Goal: Submit feedback/report problem: Submit feedback/report problem

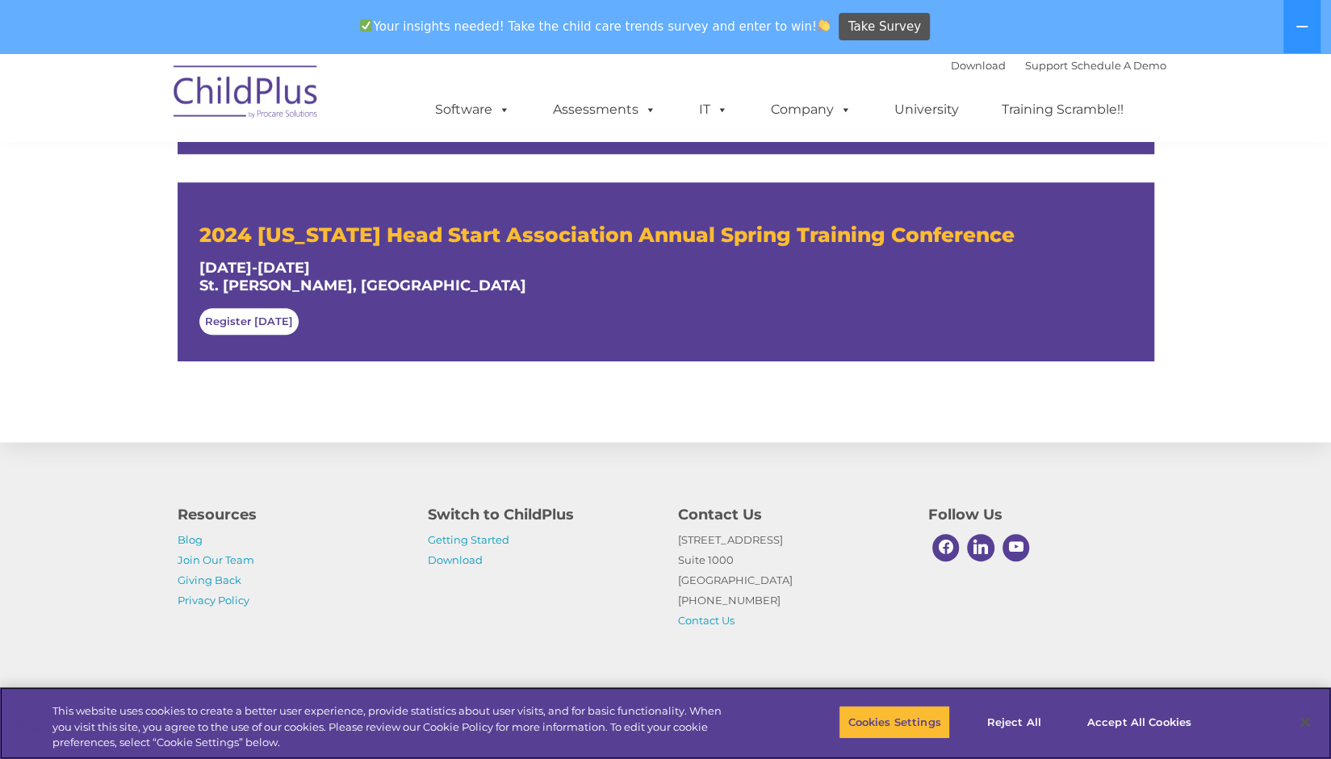
scroll to position [873, 0]
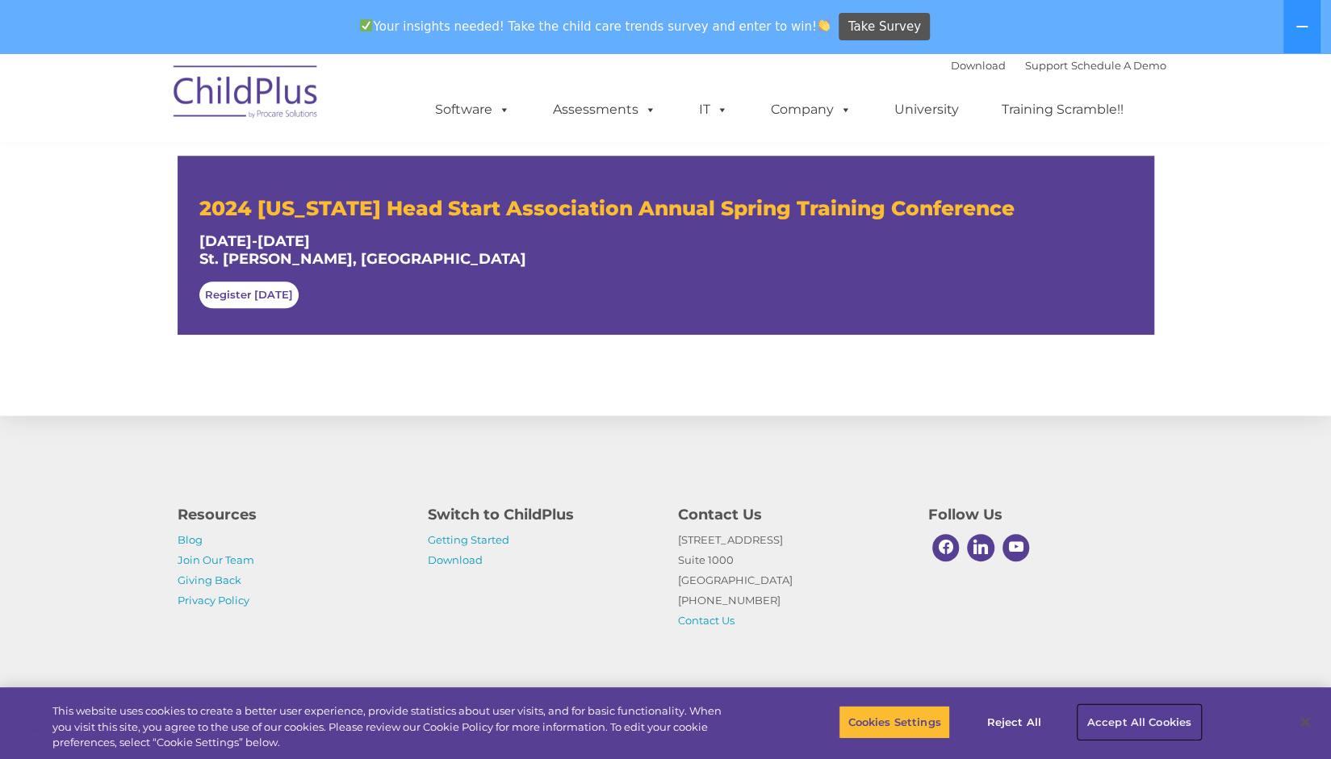
click at [1102, 723] on button "Accept All Cookies" at bounding box center [1139, 722] width 122 height 34
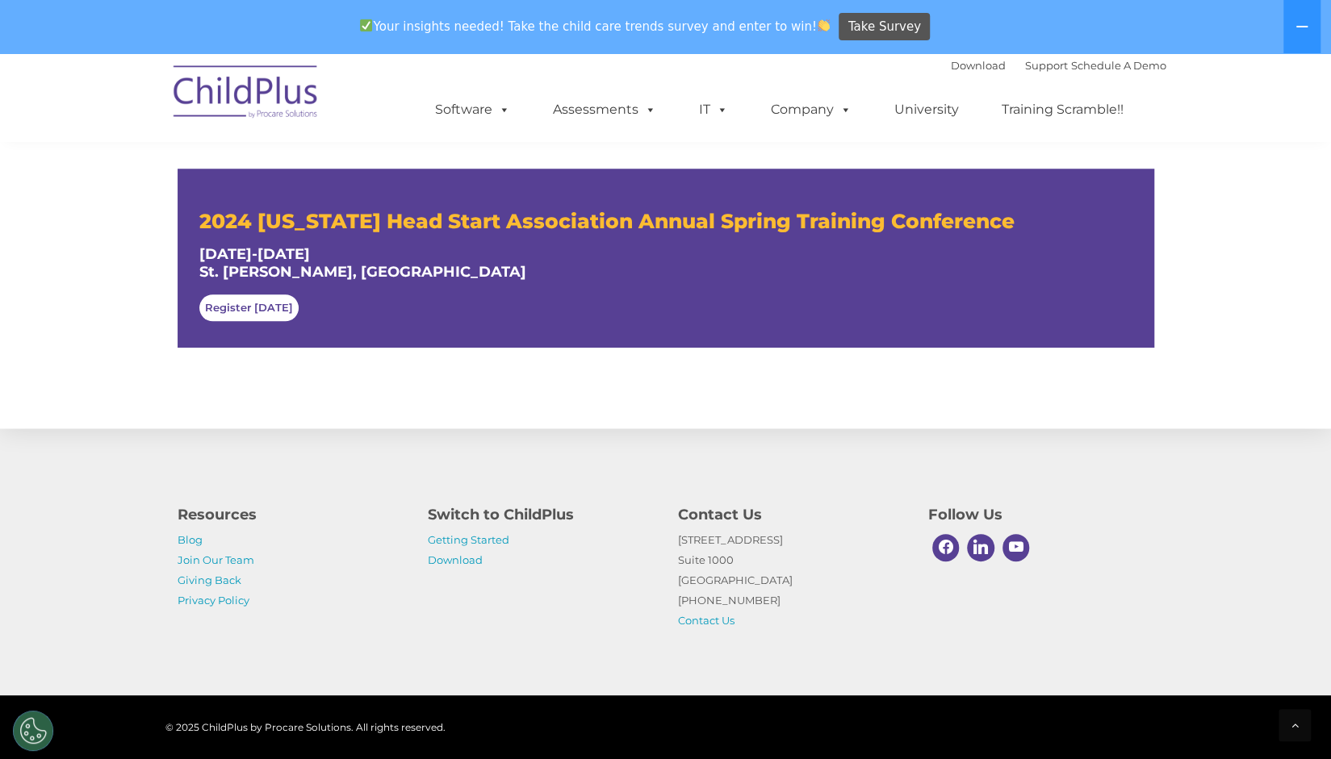
scroll to position [860, 0]
click at [277, 96] on img at bounding box center [245, 94] width 161 height 81
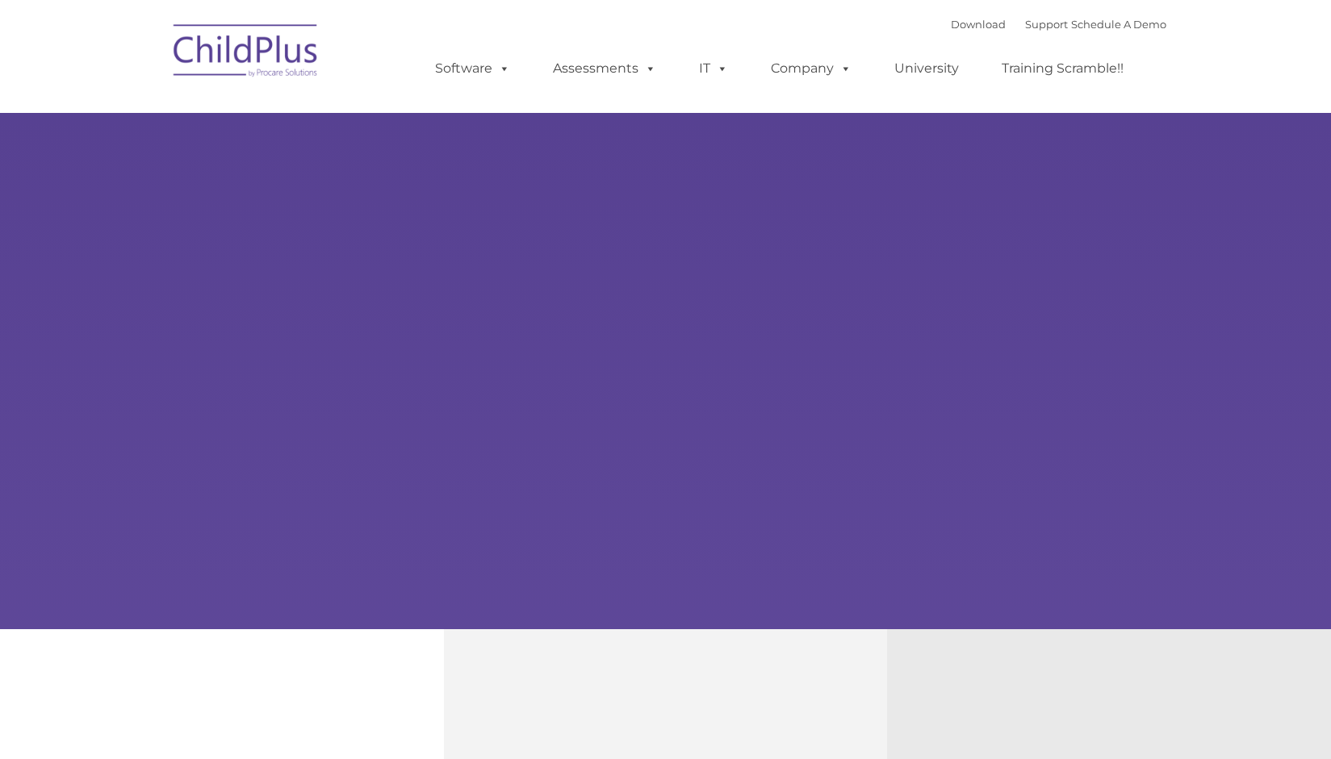
type input ""
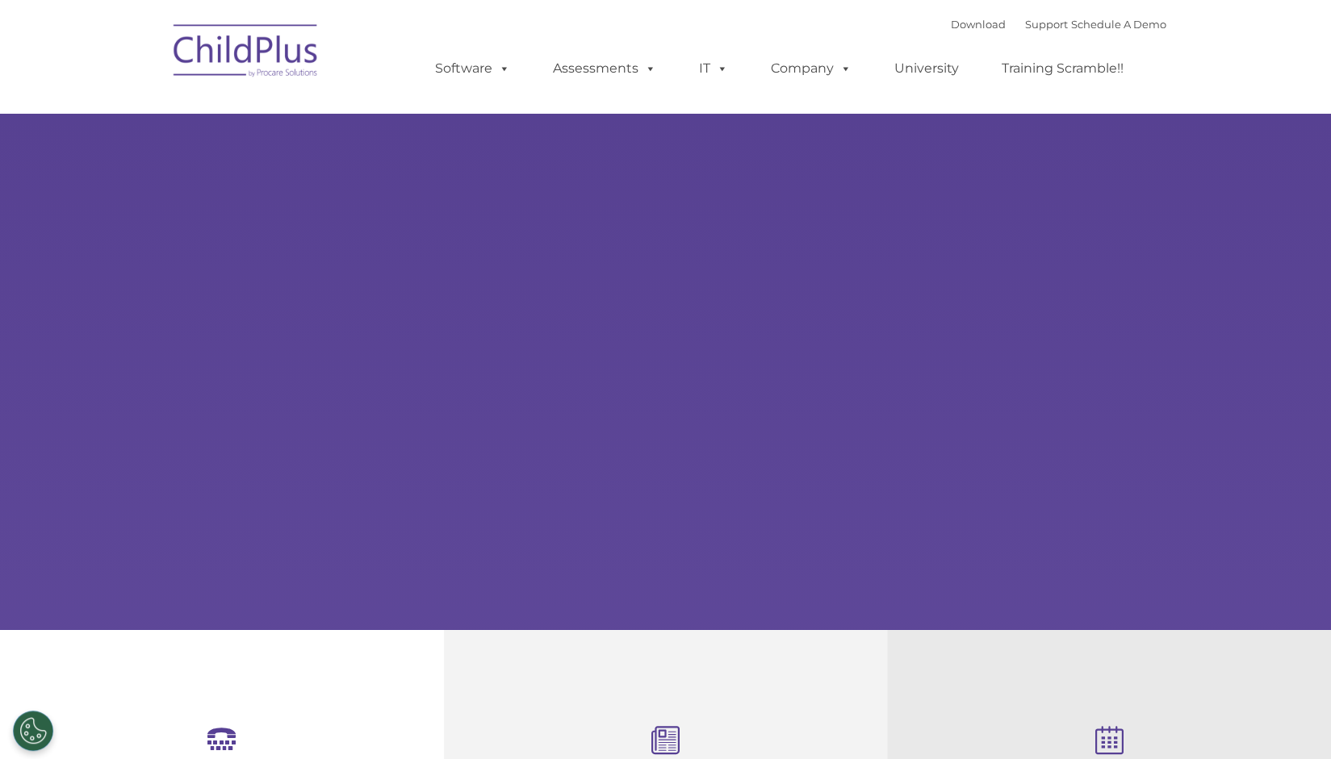
select select "MEDIUM"
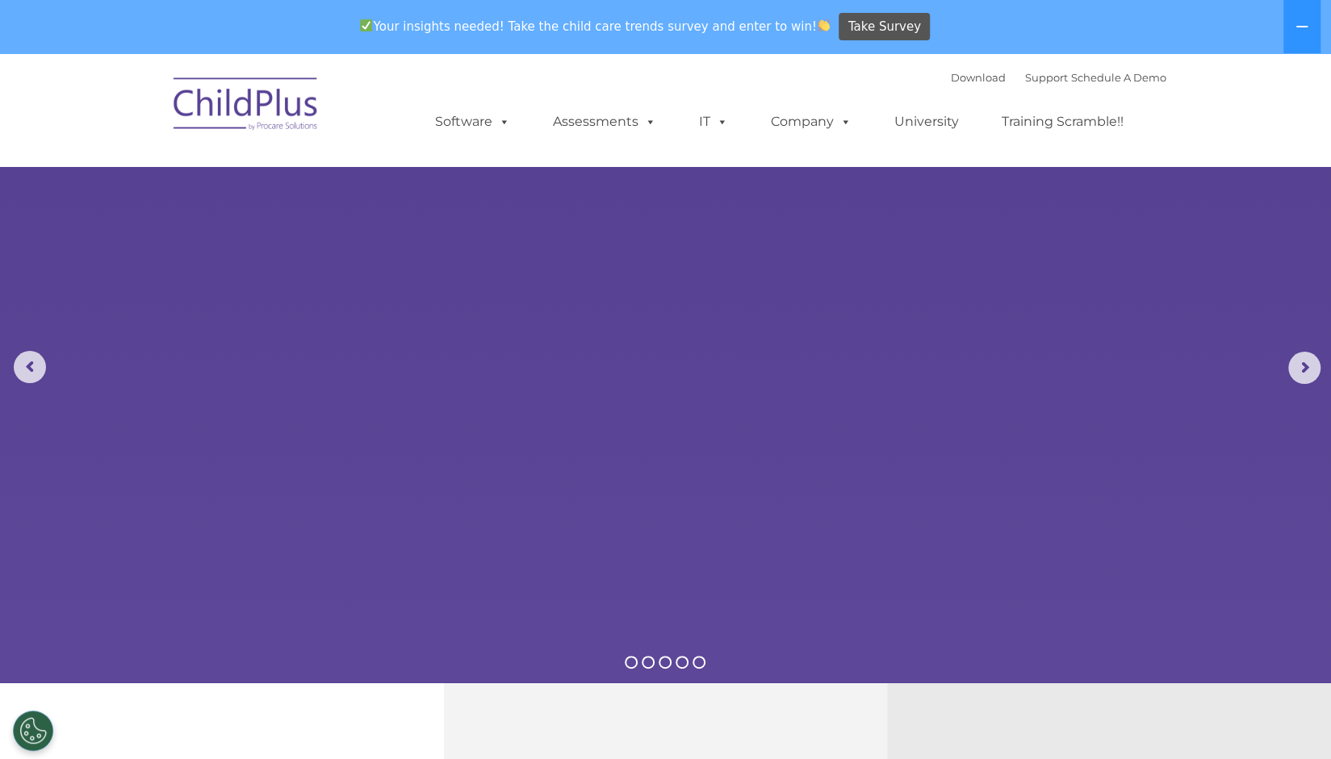
click at [263, 102] on img at bounding box center [245, 106] width 161 height 81
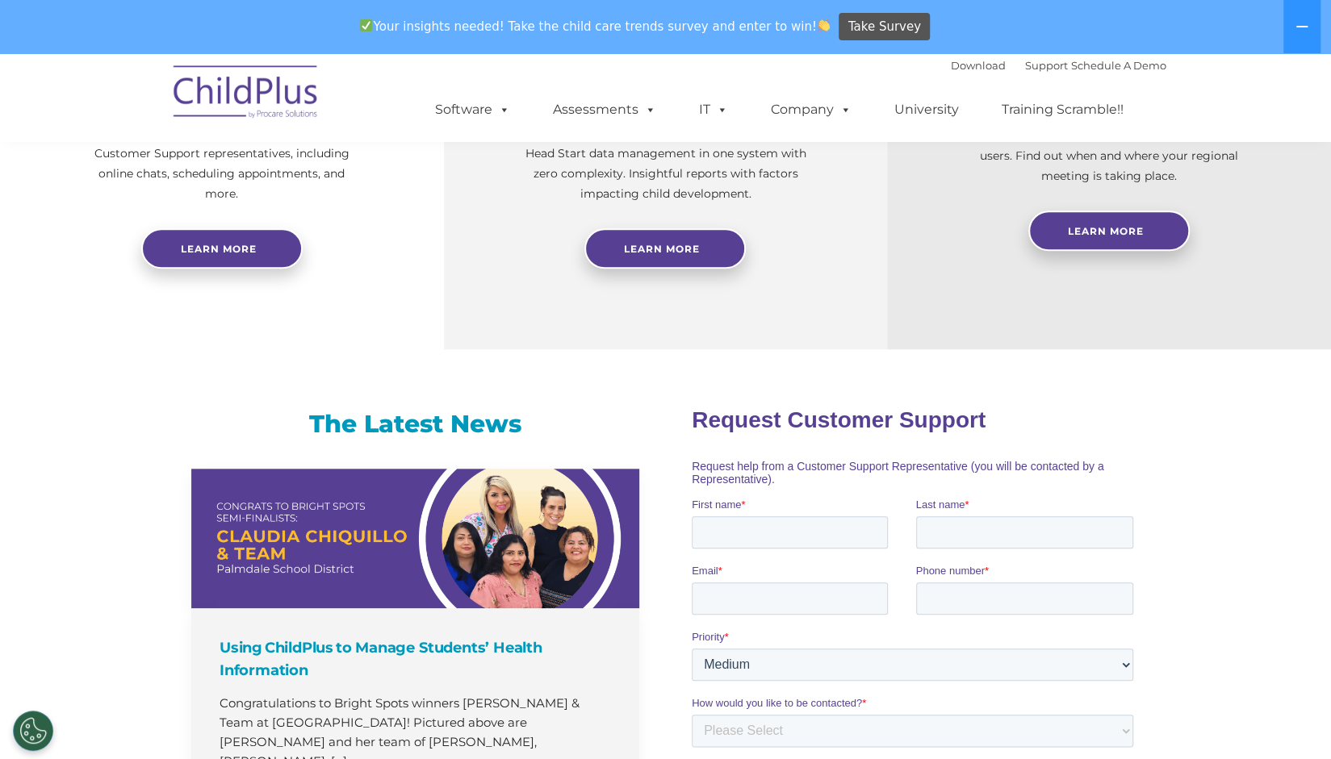
scroll to position [751, 0]
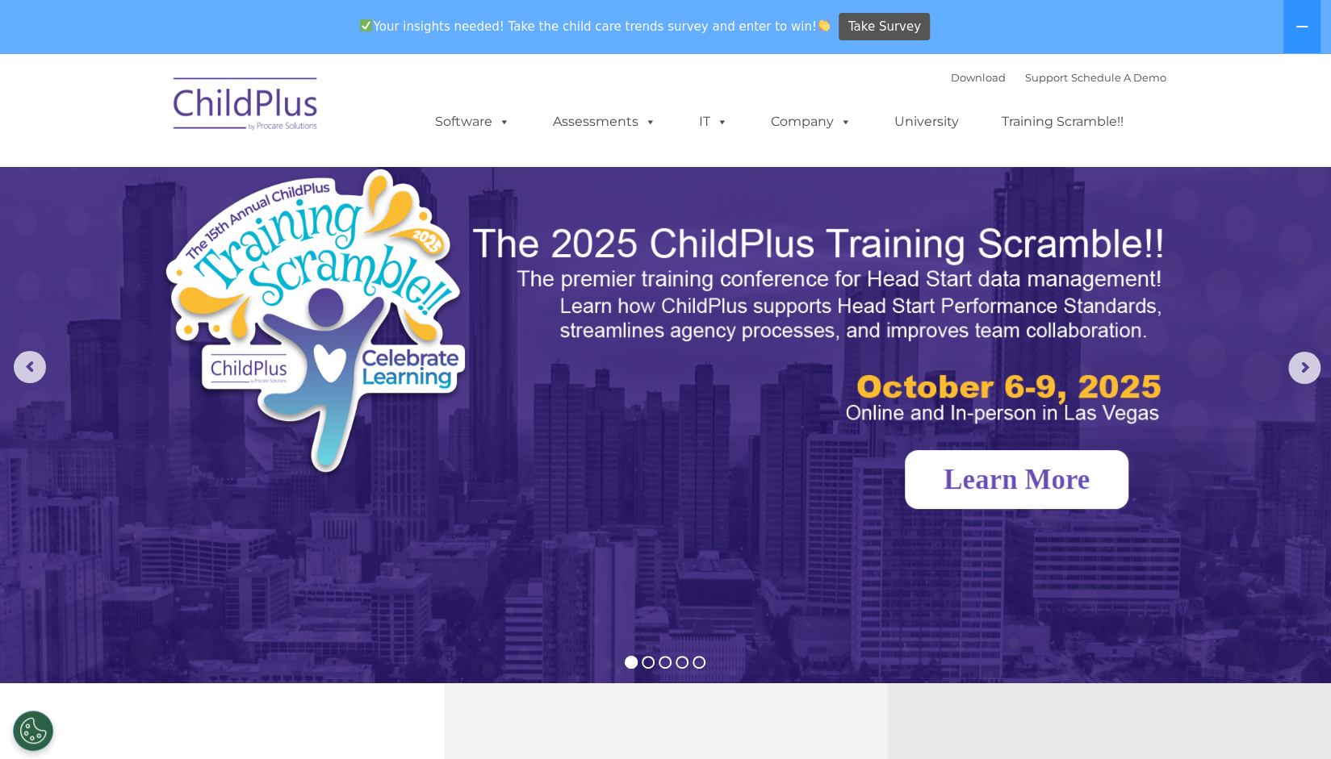
click at [1005, 475] on link "Learn More" at bounding box center [1017, 479] width 224 height 59
select select "MEDIUM"
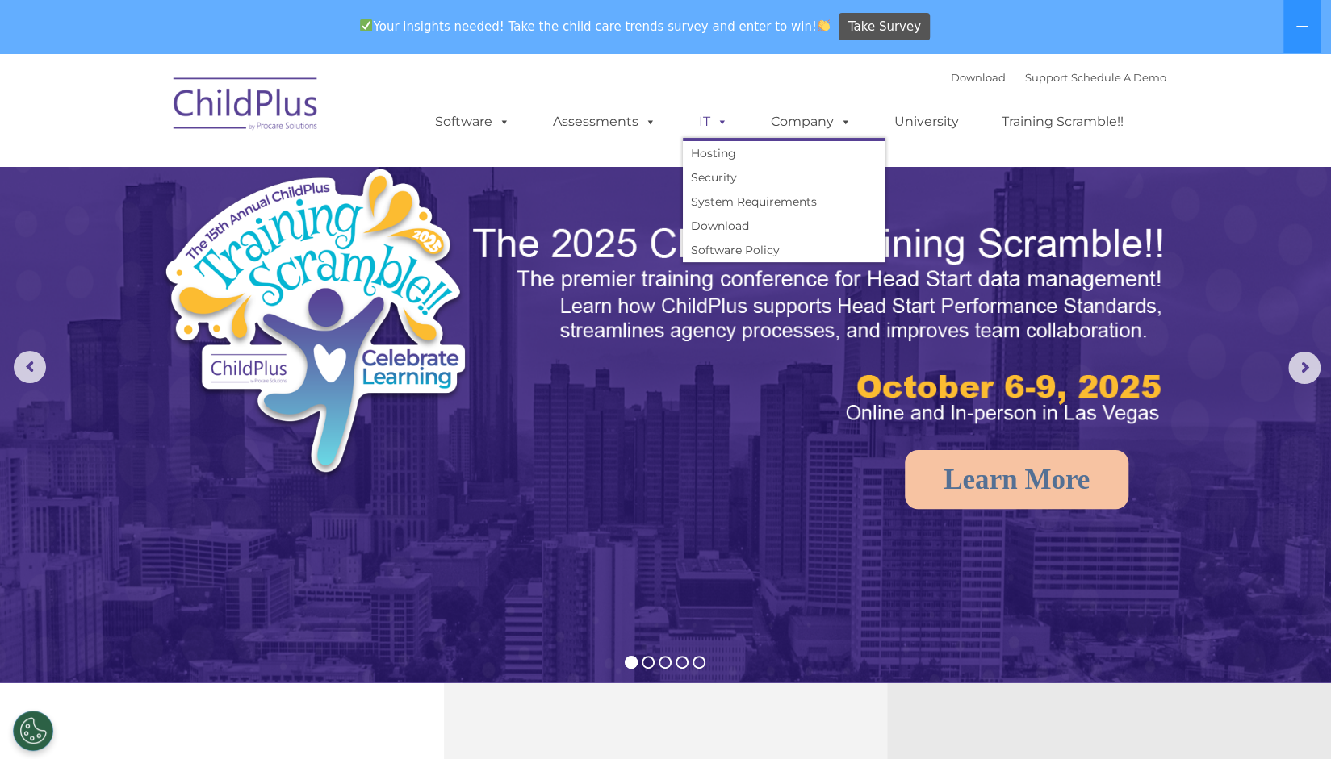
click at [710, 127] on span at bounding box center [719, 121] width 18 height 15
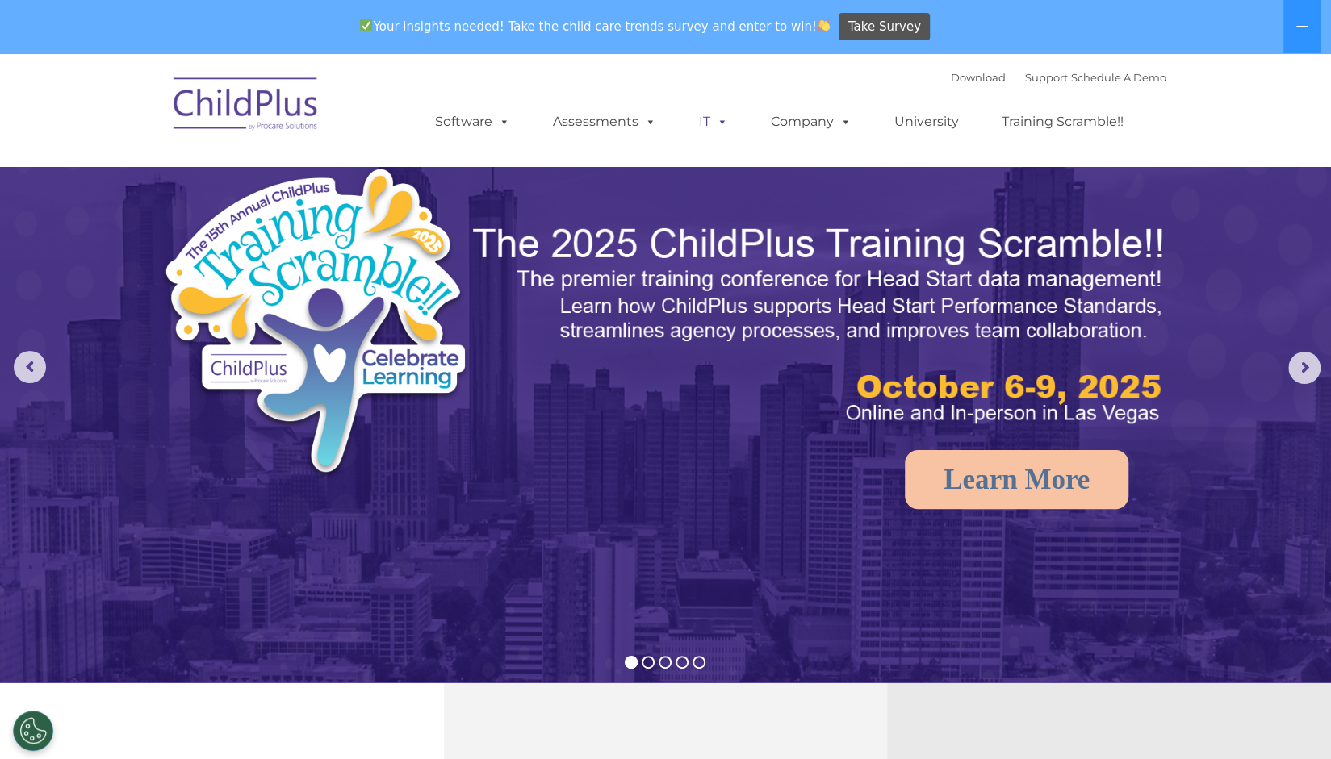
click at [710, 127] on span at bounding box center [719, 121] width 18 height 15
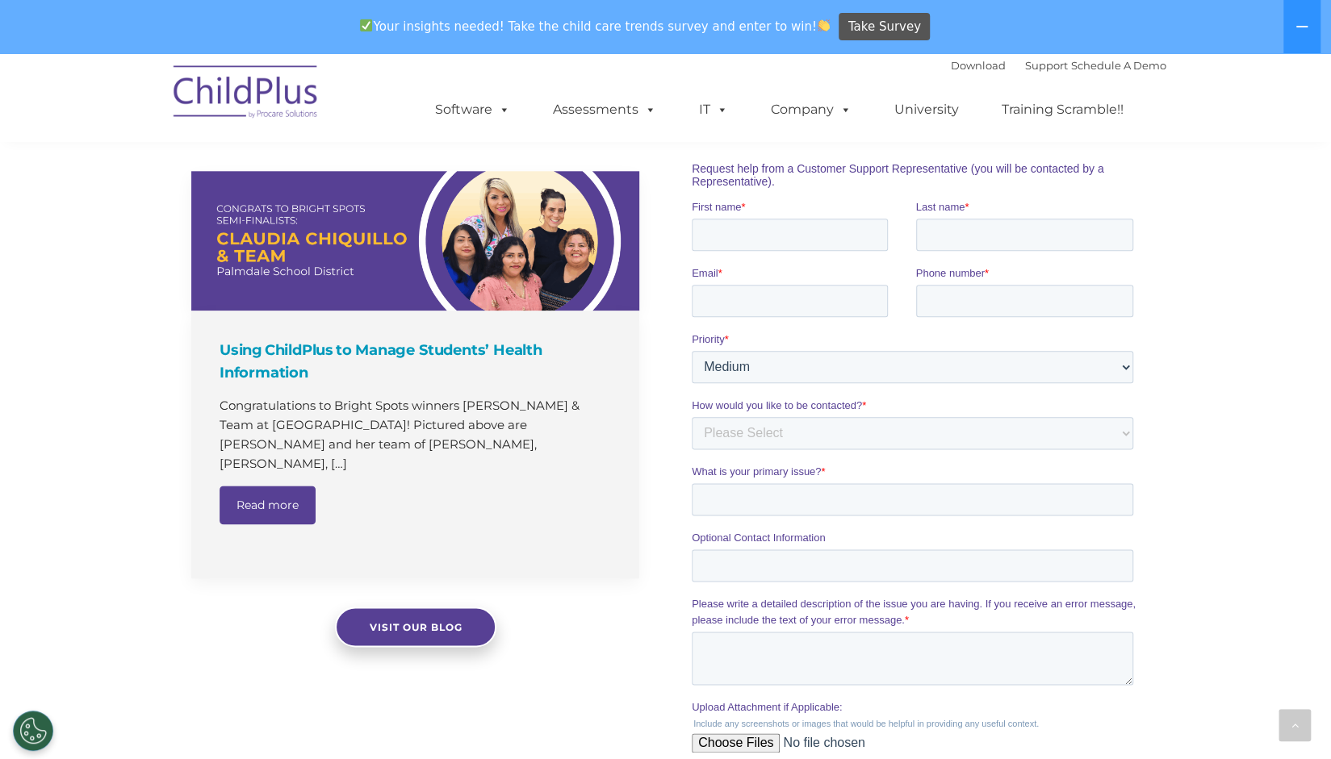
scroll to position [1051, 0]
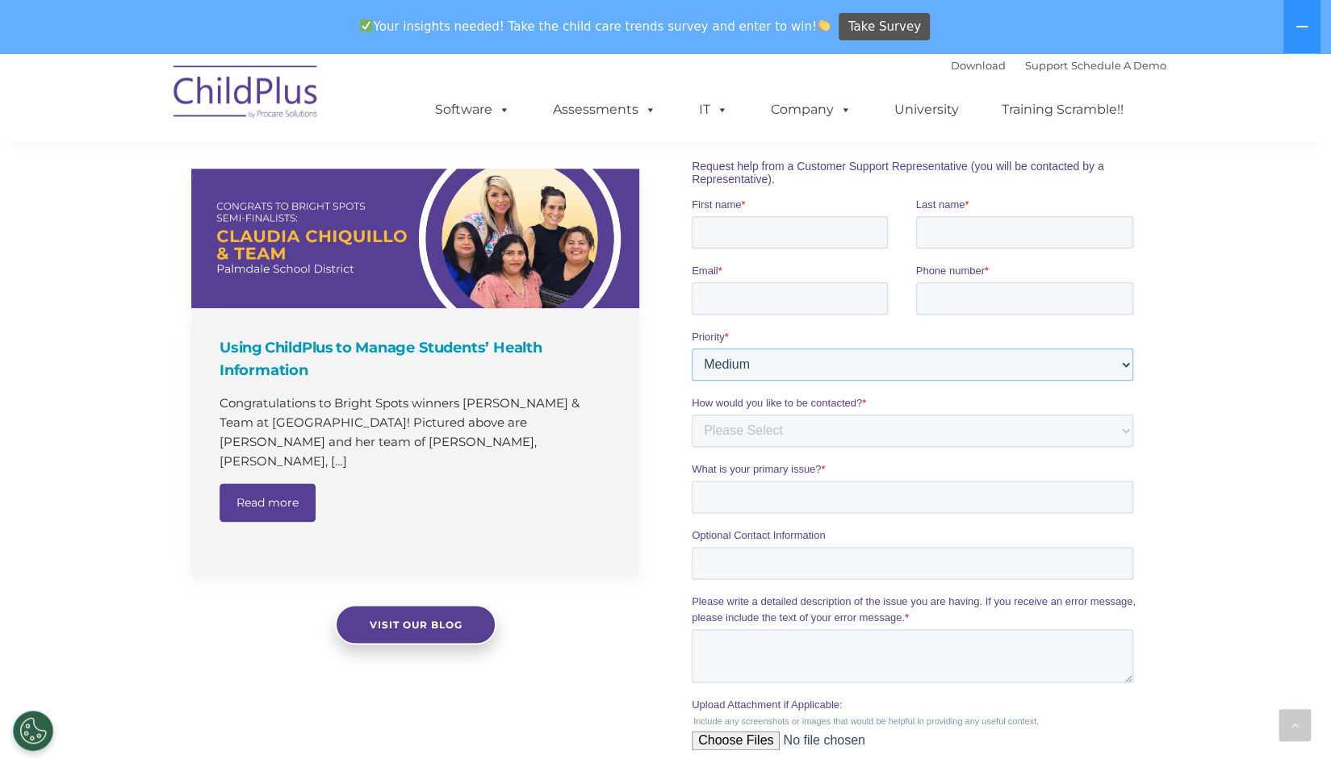
click at [760, 362] on select "Please Select Low Medium High" at bounding box center [912, 364] width 441 height 32
select select "HIGH"
click at [692, 348] on select "Please Select Low Medium High" at bounding box center [912, 364] width 441 height 32
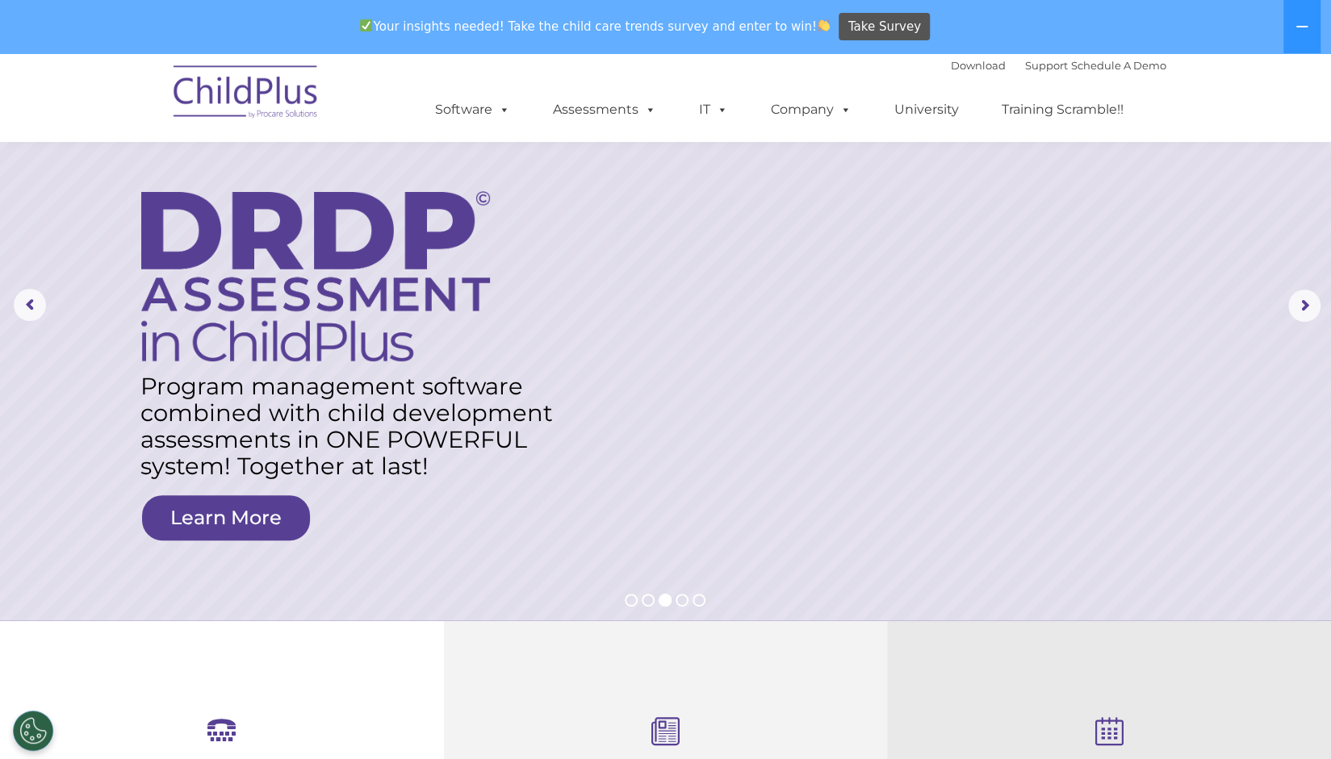
scroll to position [0, 0]
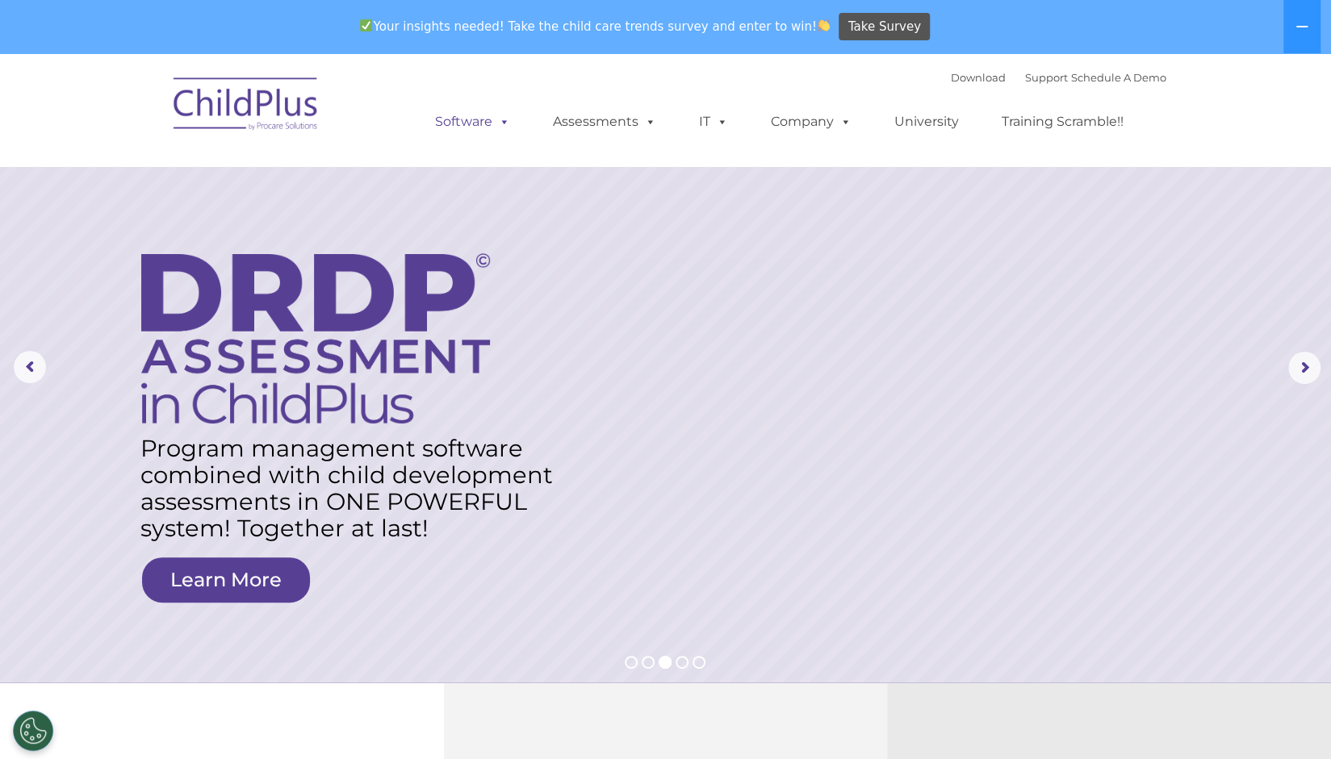
click at [474, 124] on link "Software" at bounding box center [472, 122] width 107 height 32
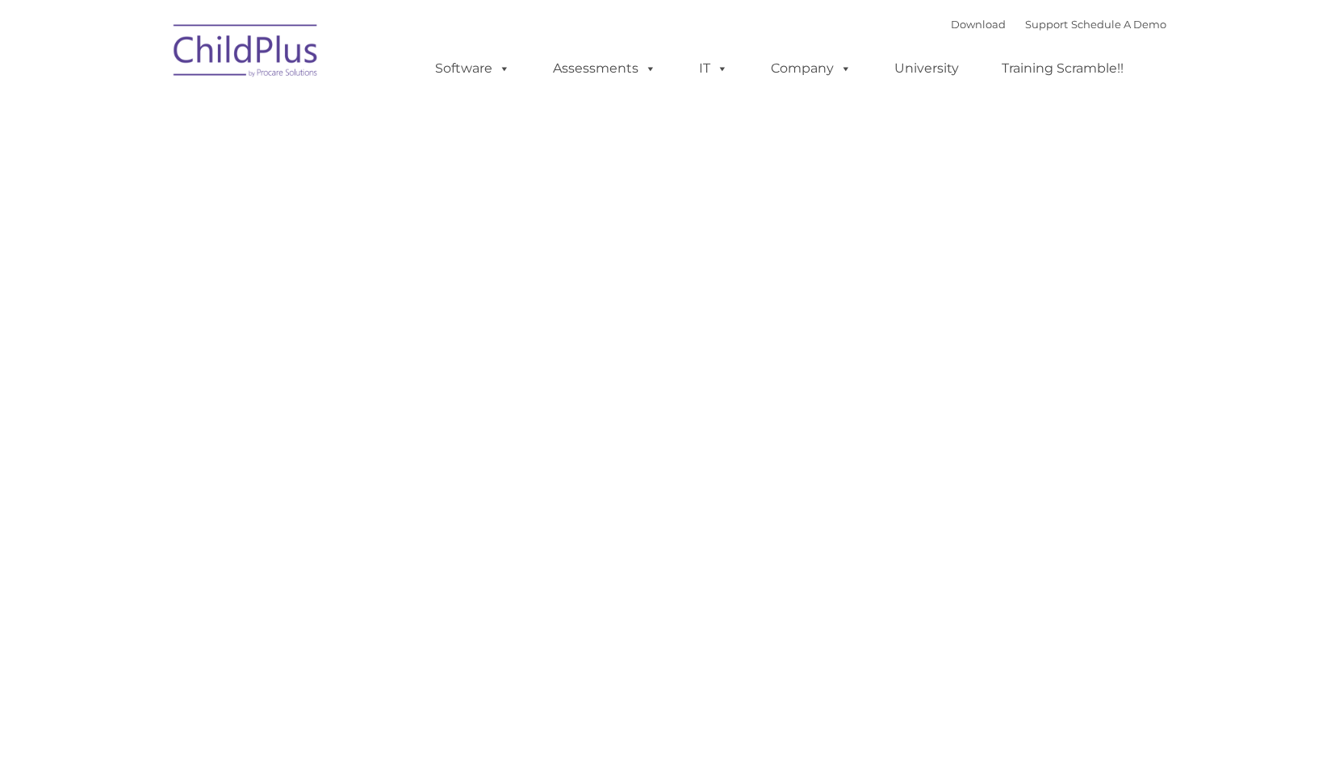
type input ""
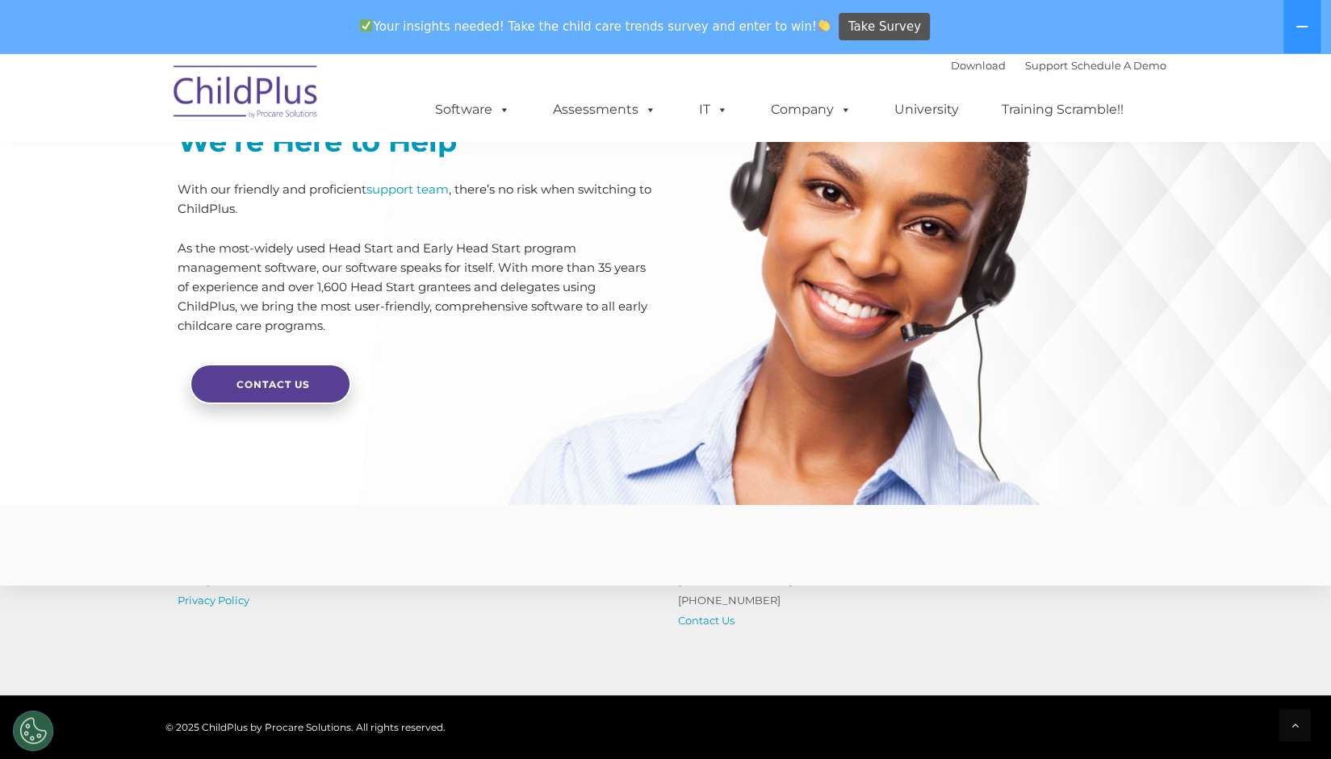
scroll to position [3647, 0]
click at [268, 391] on span "Contact Us" at bounding box center [272, 385] width 73 height 12
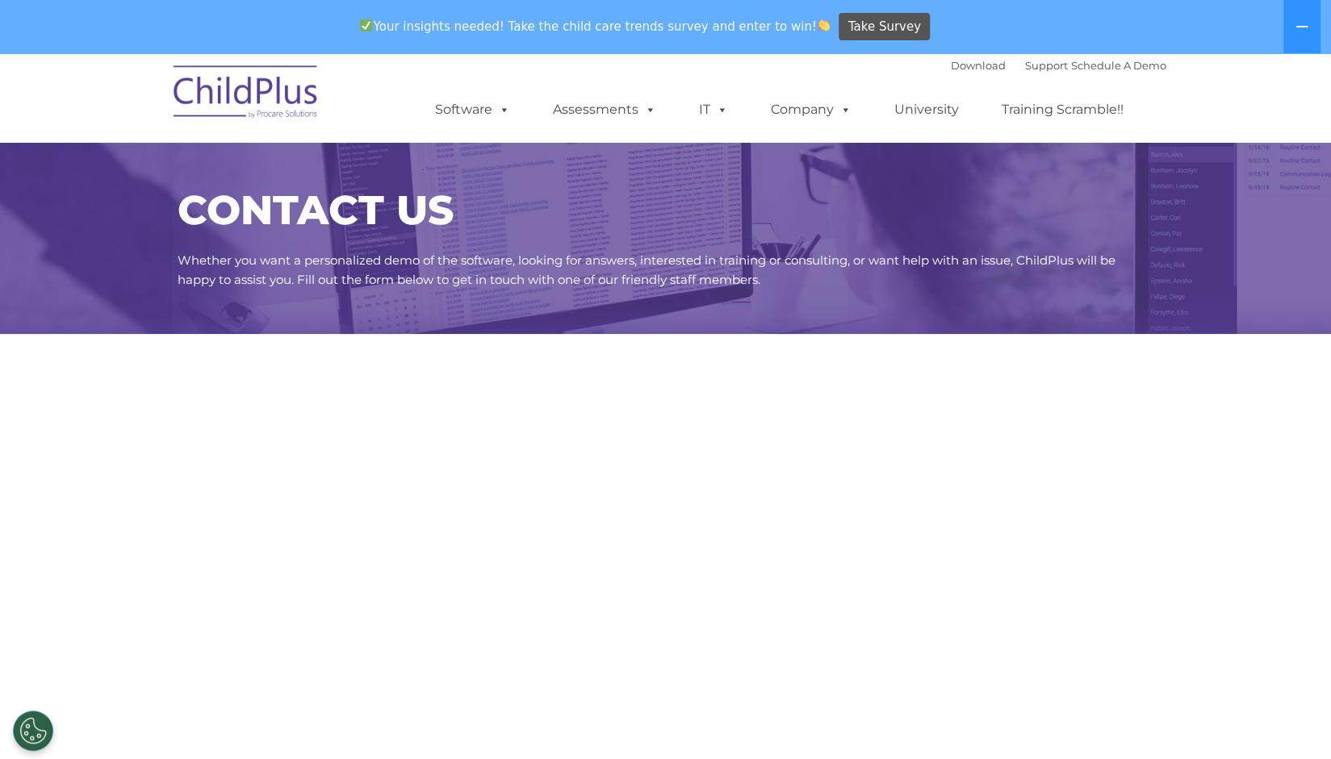
select select "MEDIUM"
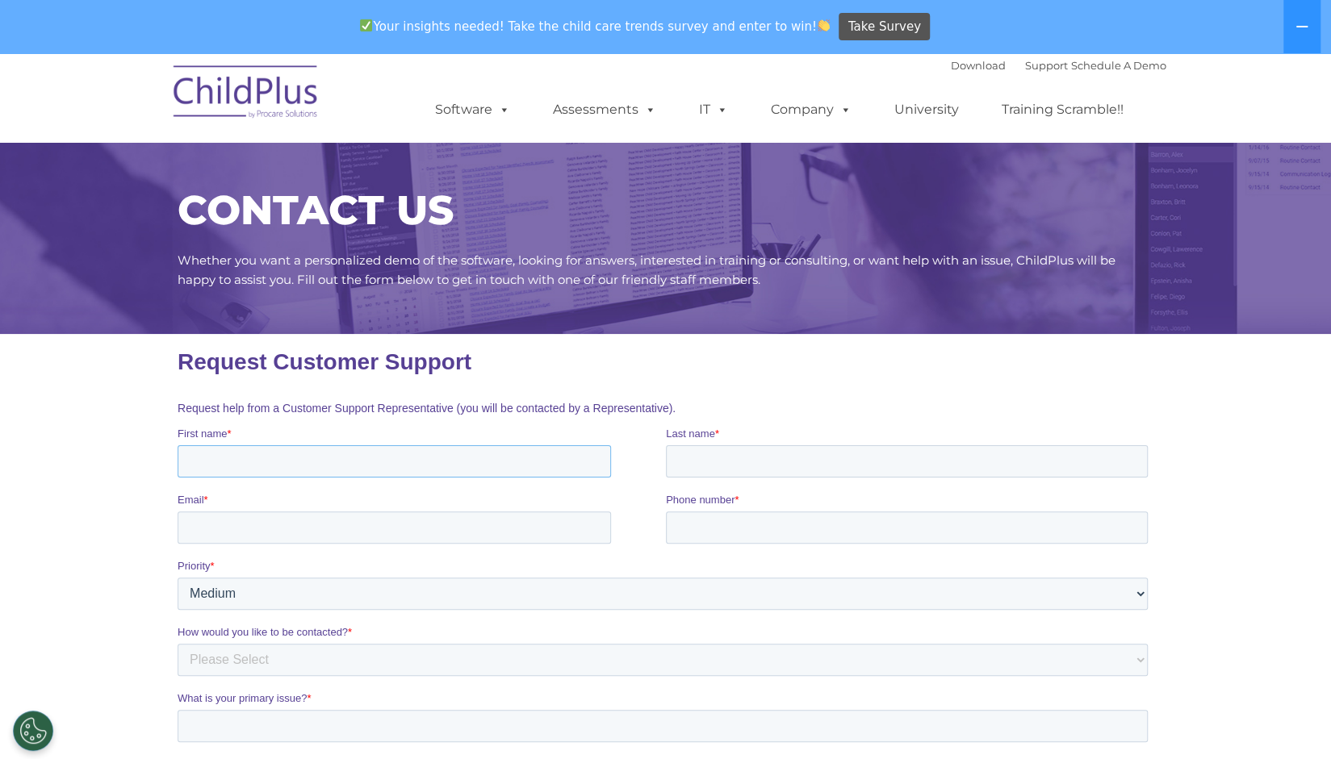
click at [336, 462] on input "First name *" at bounding box center [393, 461] width 433 height 32
type input "Iratze"
type input "[PERSON_NAME]"
type input "[EMAIL_ADDRESS][DOMAIN_NAME]"
type input "3093718117"
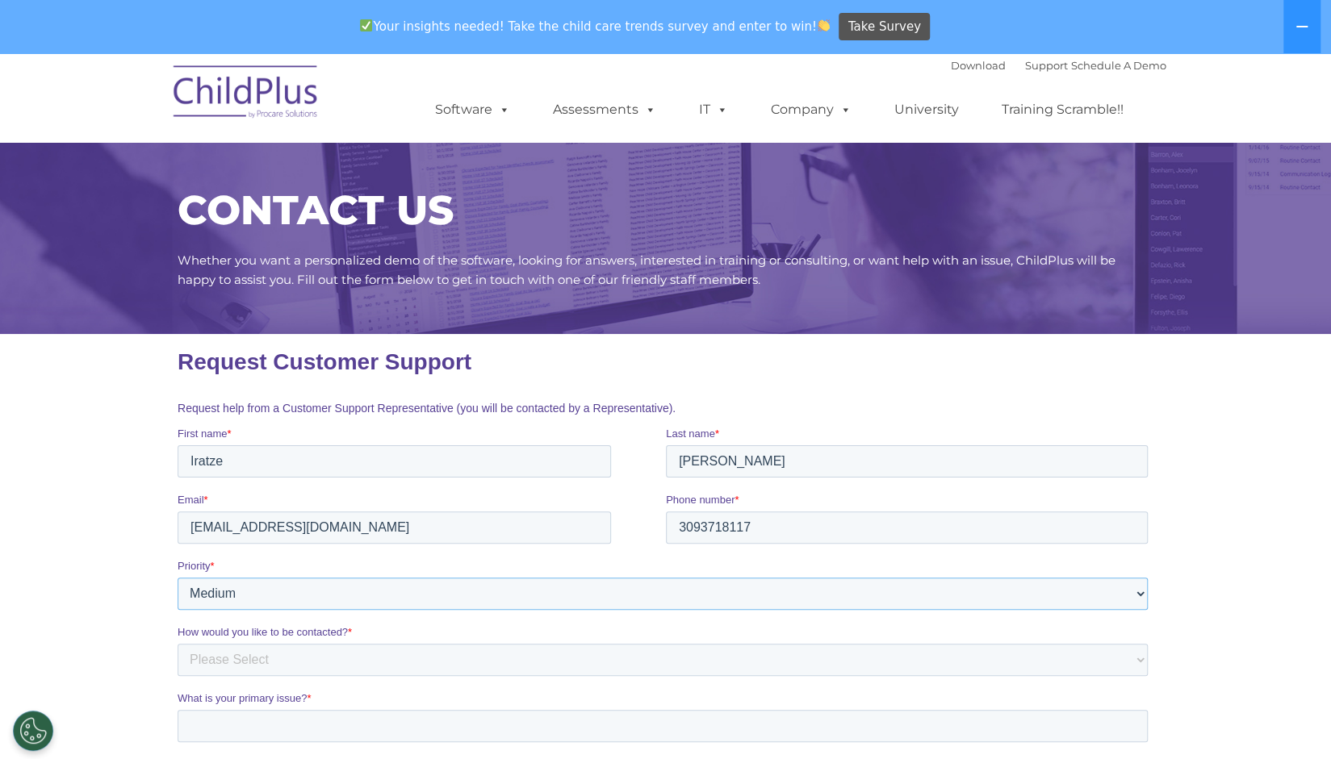
select select "HIGH"
click at [177, 578] on select "Please Select Low Medium High" at bounding box center [662, 594] width 970 height 32
click at [220, 667] on select "Please Select Phone Email" at bounding box center [662, 660] width 970 height 32
select select "Phone"
click at [177, 644] on select "Please Select Phone Email" at bounding box center [662, 660] width 970 height 32
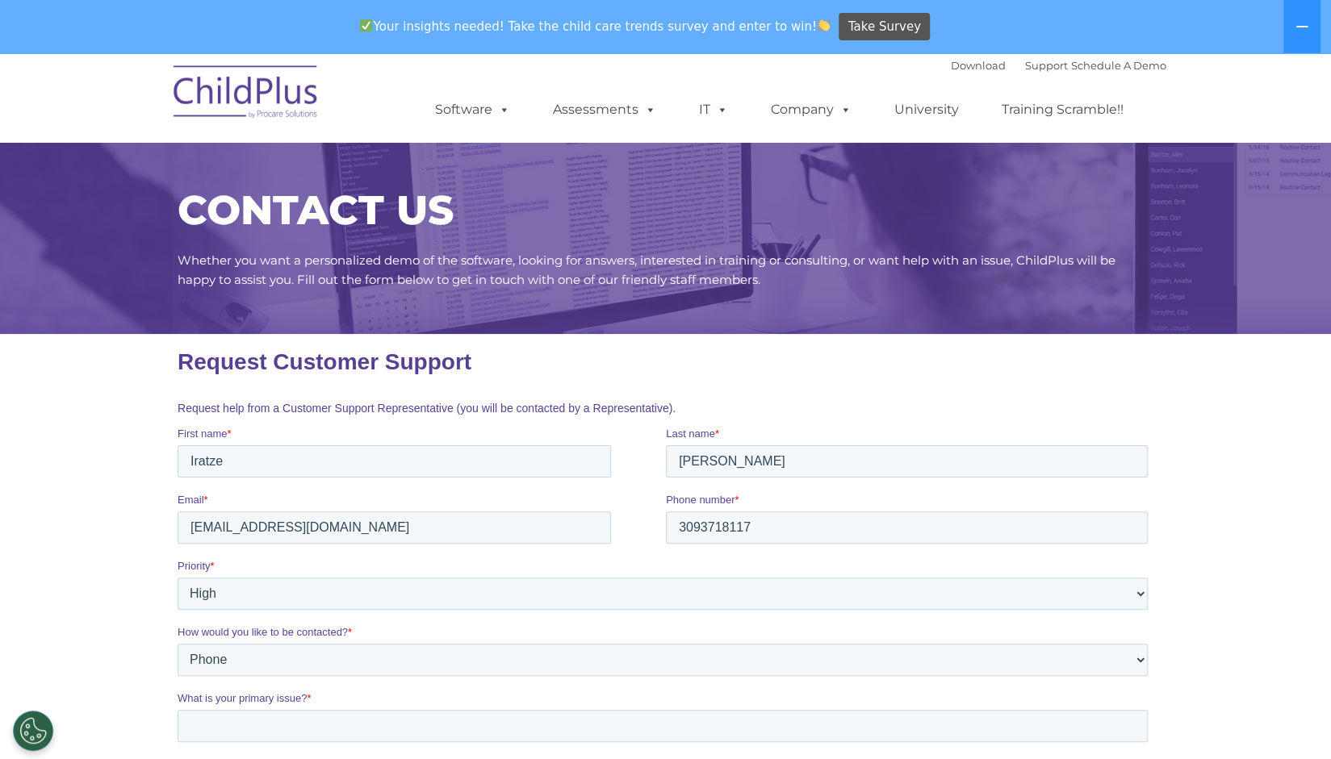
click at [224, 710] on div "What is your primary issue? *" at bounding box center [665, 717] width 976 height 52
click at [224, 728] on input "What is your primary issue? *" at bounding box center [662, 726] width 970 height 32
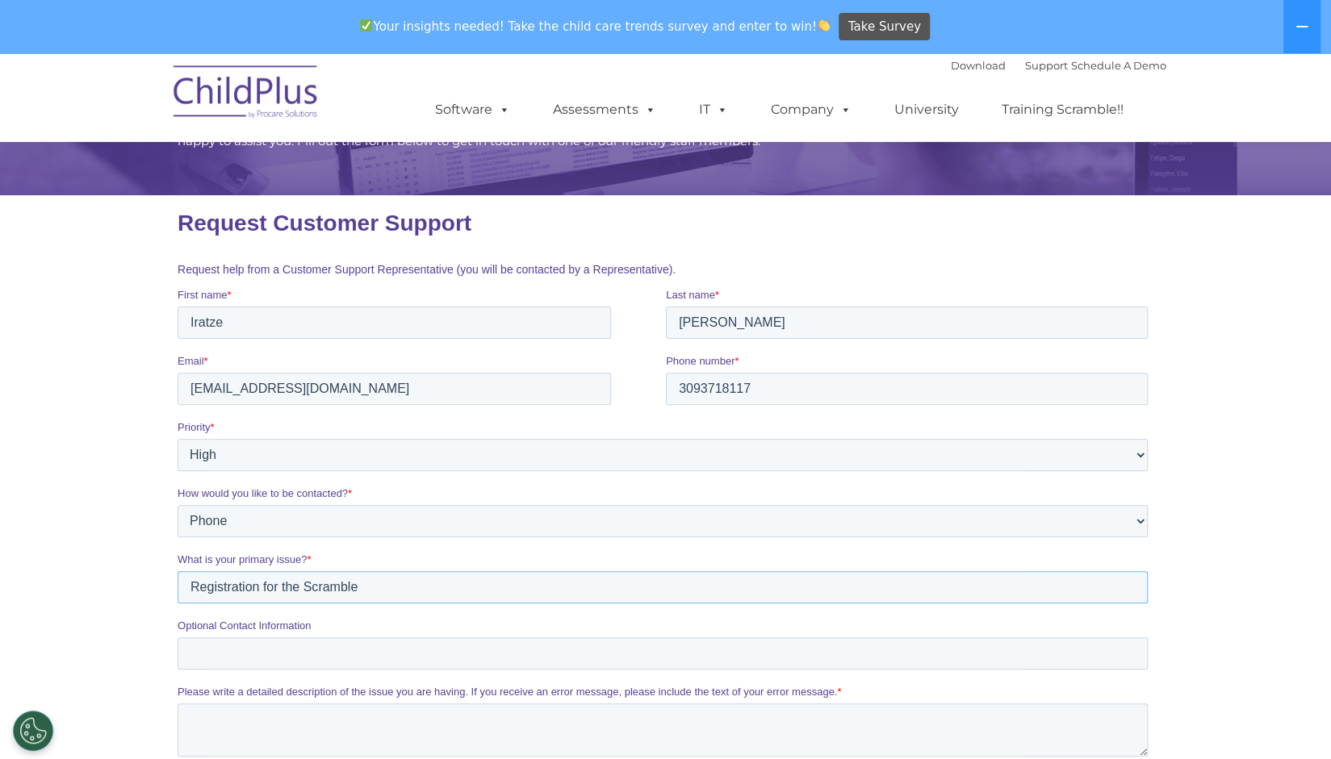
scroll to position [140, 0]
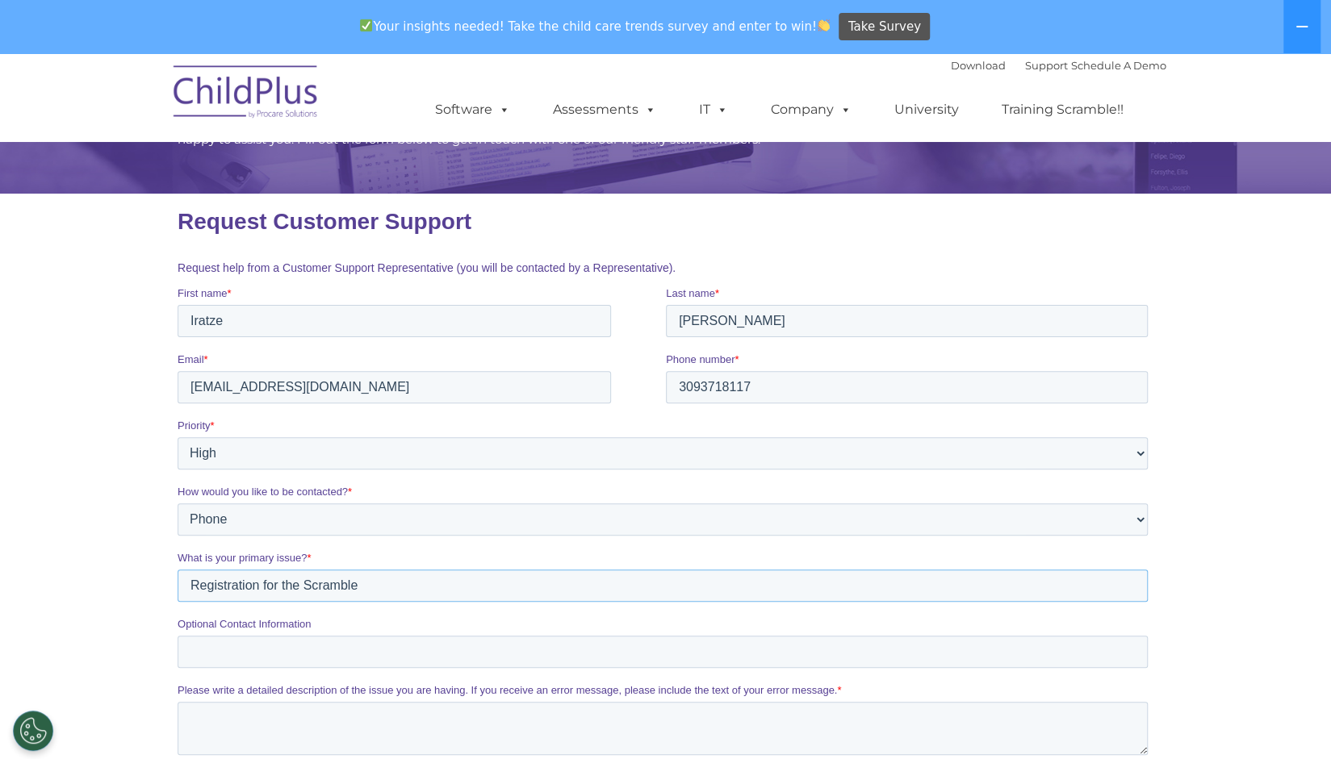
type input "Registration for the Scramble"
click at [245, 651] on input "Optional Contact Information" at bounding box center [662, 652] width 970 height 32
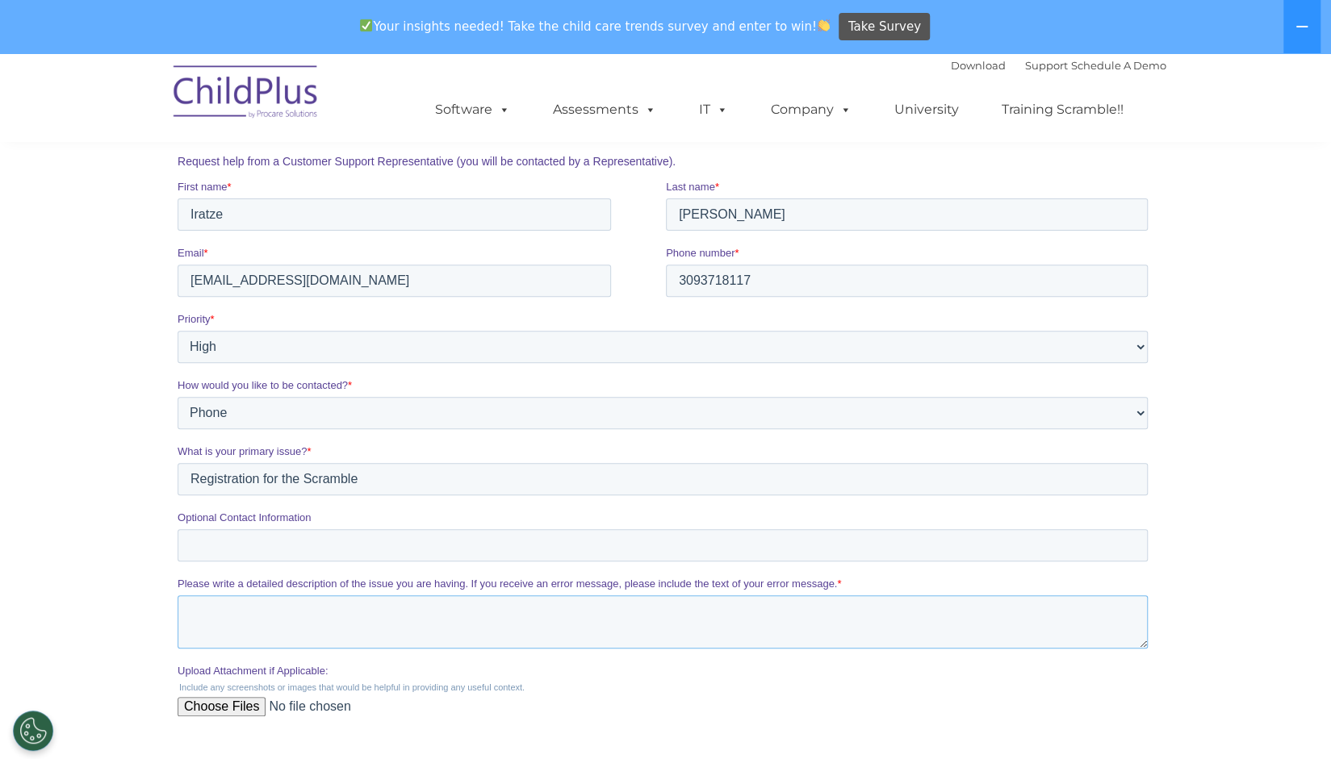
click at [245, 622] on textarea "Please write a detailed description of the issue you are having. If you receive…" at bounding box center [662, 622] width 970 height 53
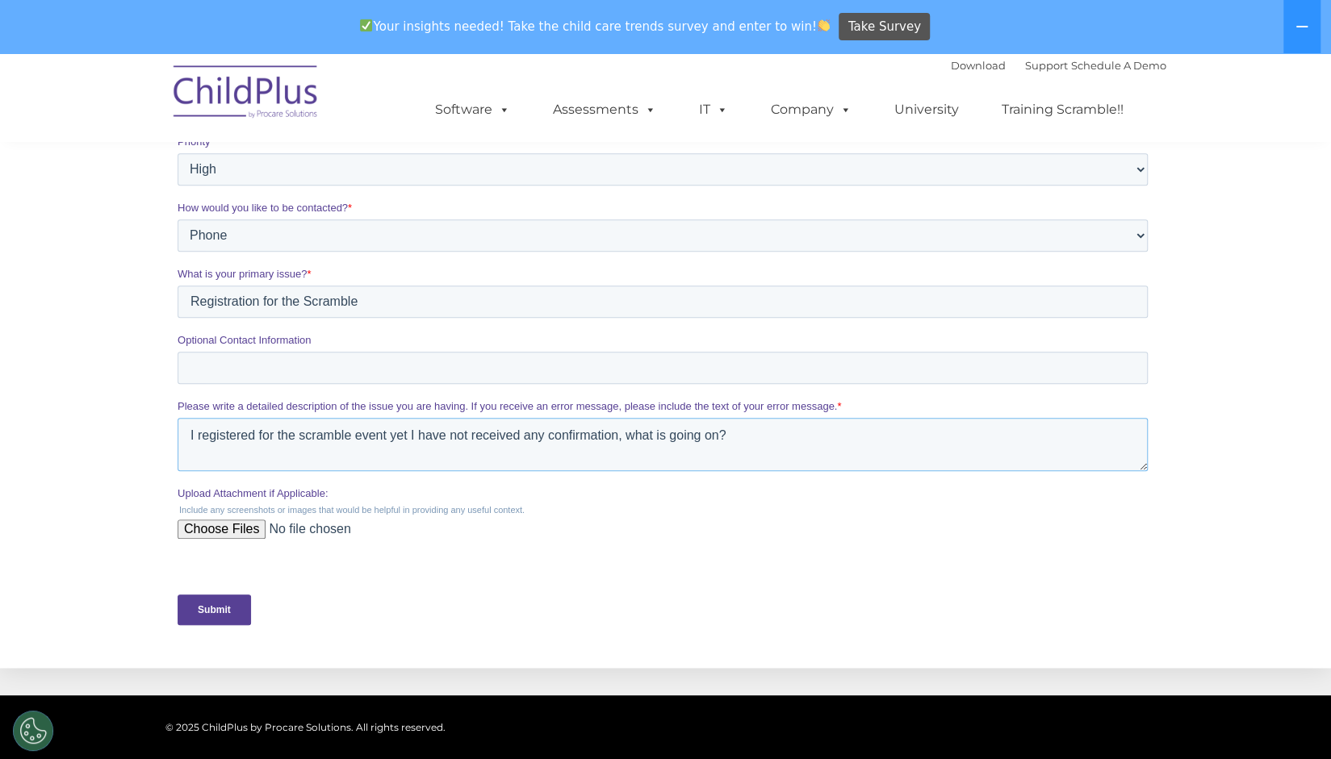
scroll to position [431, 0]
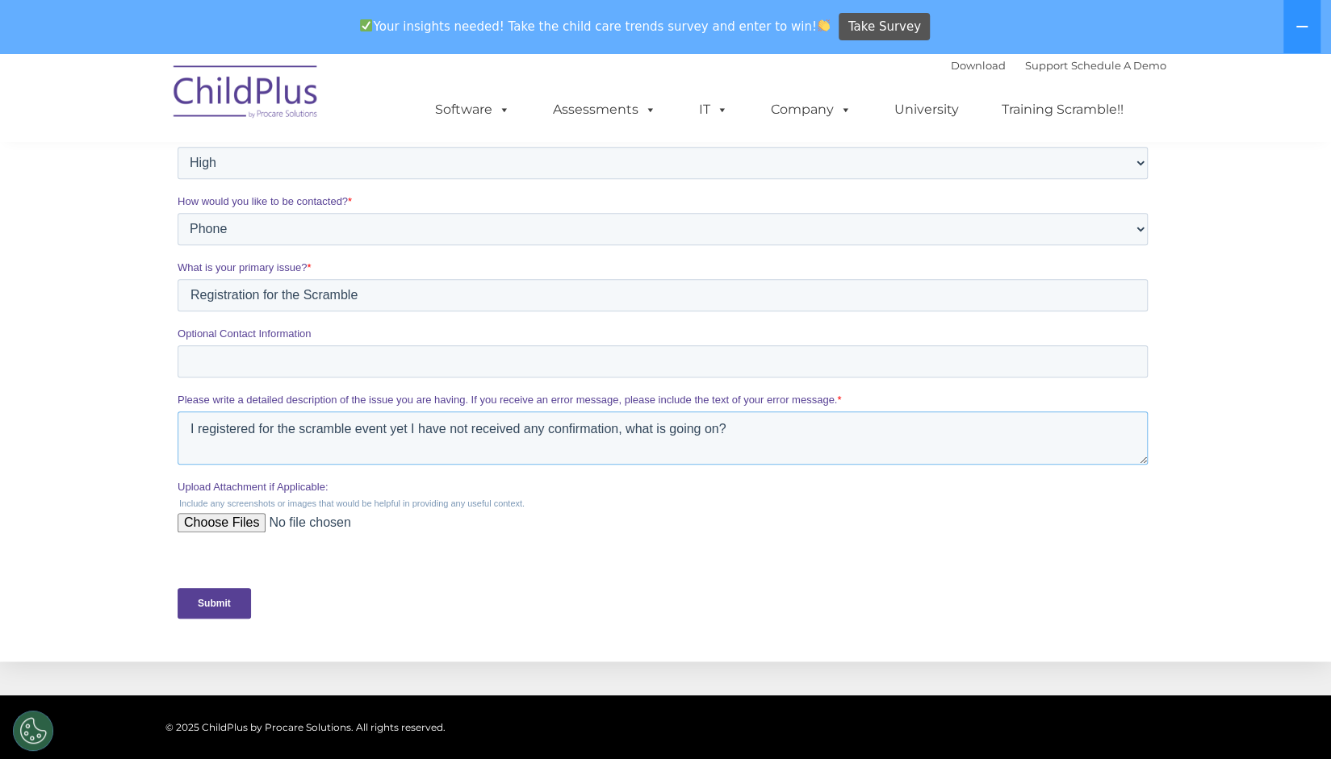
type textarea "I registered for the scramble event yet I have not received any confirmation, w…"
click at [201, 600] on input "Submit" at bounding box center [213, 603] width 73 height 31
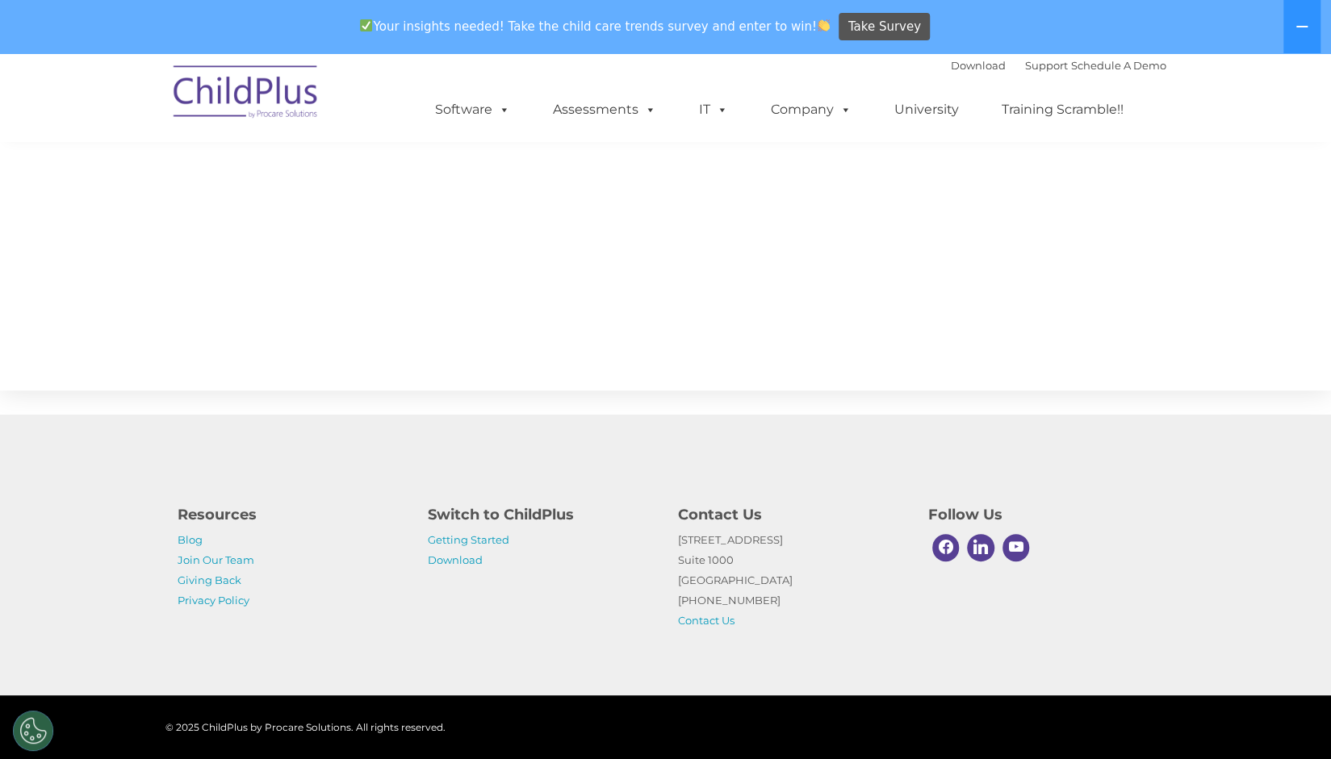
scroll to position [366, 0]
